Goal: Information Seeking & Learning: Learn about a topic

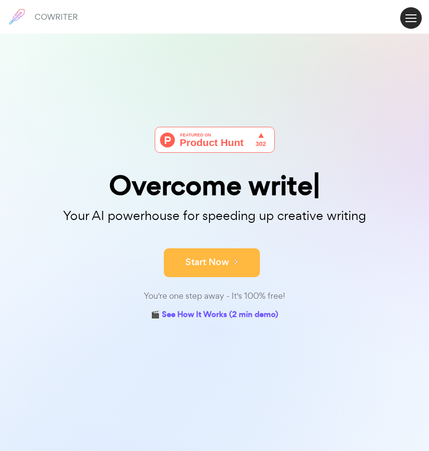
click at [228, 272] on button "Start Now" at bounding box center [212, 262] width 96 height 29
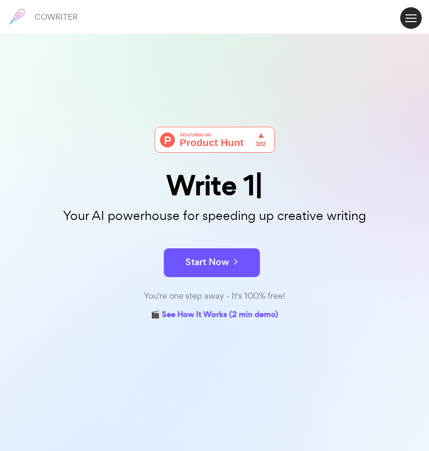
click at [210, 132] on img at bounding box center [215, 140] width 120 height 26
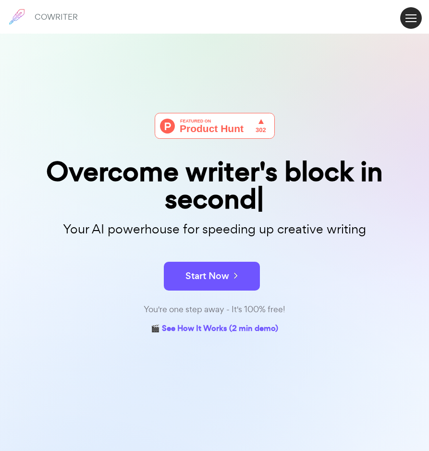
click at [203, 257] on form "Start Now" at bounding box center [214, 272] width 429 height 34
drag, startPoint x: 204, startPoint y: 269, endPoint x: 191, endPoint y: 322, distance: 54.4
click at [191, 320] on div "Overcome writer's block in seconds Your AI powerhouse for speeding up creative …" at bounding box center [214, 225] width 429 height 224
click at [191, 330] on link "🎬 See How It Works (2 min demo)" at bounding box center [214, 329] width 127 height 15
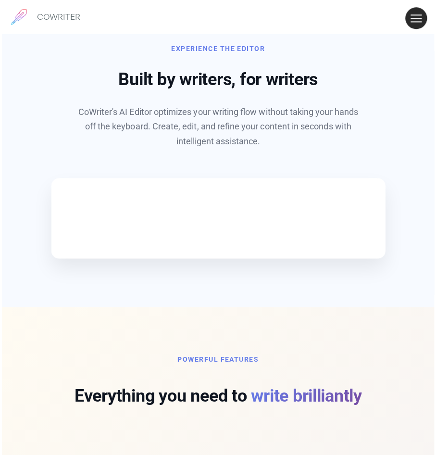
scroll to position [435, 0]
